Goal: Information Seeking & Learning: Learn about a topic

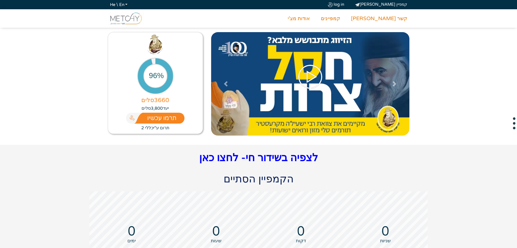
click at [309, 76] on icon at bounding box center [310, 76] width 27 height 27
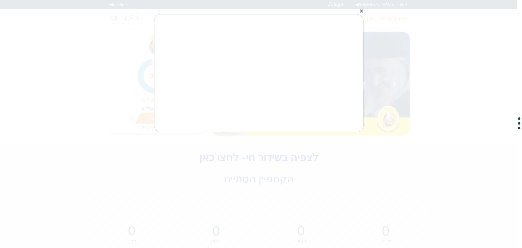
click at [266, 172] on div "×" at bounding box center [261, 124] width 522 height 248
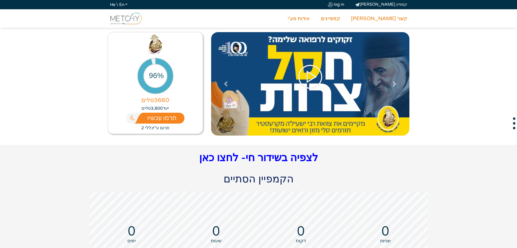
click at [269, 158] on link "לצפיה בשידור חי- לחצו כאן" at bounding box center [258, 157] width 119 height 13
click at [278, 158] on link "לצפיה בשידור חי- לחצו כאן" at bounding box center [258, 157] width 119 height 13
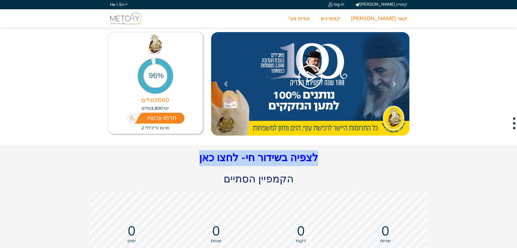
drag, startPoint x: 312, startPoint y: 158, endPoint x: 193, endPoint y: 161, distance: 118.6
click at [193, 161] on p "לצפיה בשידור חי- לחצו כאן" at bounding box center [258, 158] width 509 height 16
copy link "לצפיה בשידור חי- לחצו כאן"
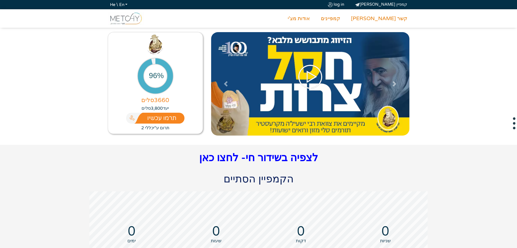
click at [158, 128] on p "תרום ע"י כללי 2" at bounding box center [156, 128] width 84 height 7
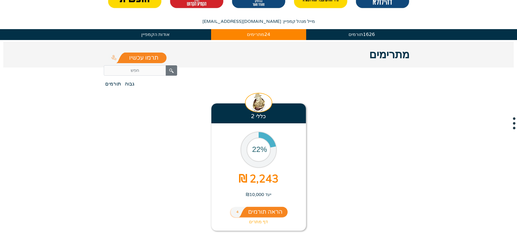
scroll to position [272, 0]
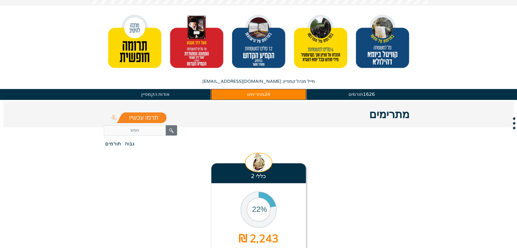
click at [275, 92] on button "24 מתרימים" at bounding box center [258, 94] width 95 height 11
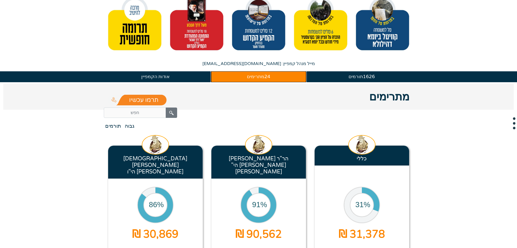
scroll to position [299, 0]
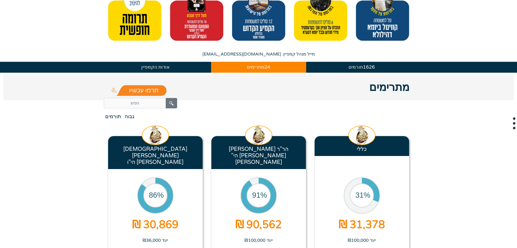
click at [342, 188] on icon "31%" at bounding box center [362, 195] width 42 height 42
click at [342, 180] on icon "31%" at bounding box center [362, 195] width 42 height 42
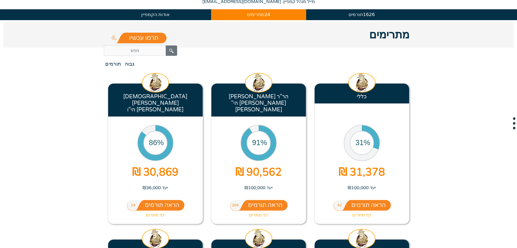
scroll to position [353, 0]
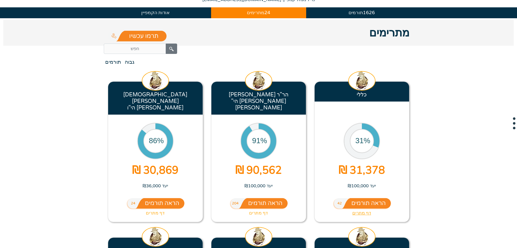
click at [364, 210] on link "דף מתרים" at bounding box center [362, 213] width 84 height 7
